Goal: Navigation & Orientation: Find specific page/section

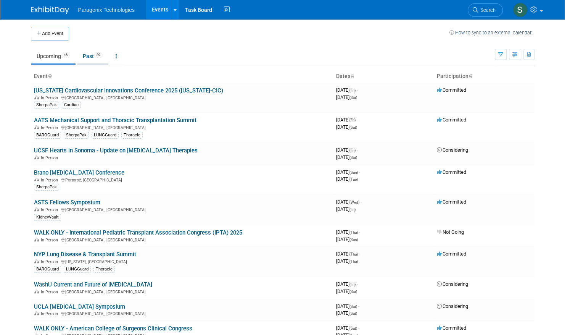
click at [90, 56] on link "Past 89" at bounding box center [92, 56] width 31 height 15
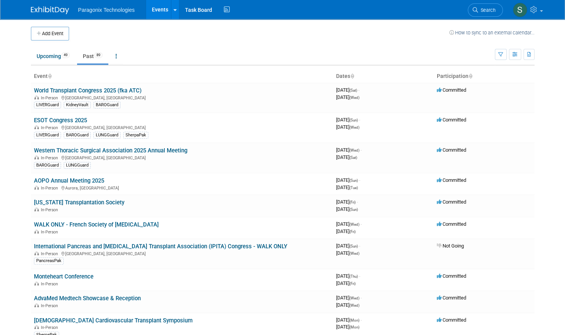
click at [117, 10] on span "Paragonix Technologies" at bounding box center [106, 10] width 57 height 6
click at [52, 57] on link "Upcoming 49" at bounding box center [53, 56] width 45 height 15
